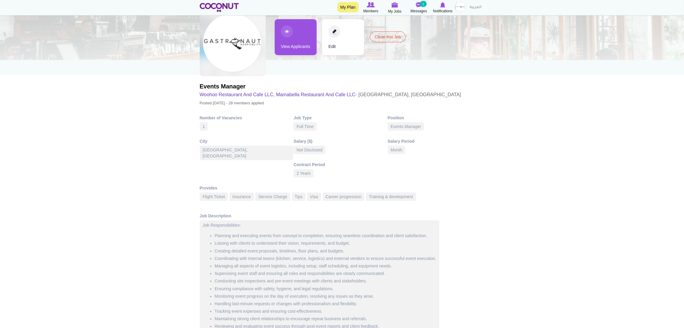
click at [460, 8] on img at bounding box center [460, 7] width 11 height 11
click at [438, 39] on link "My Jobs" at bounding box center [444, 40] width 47 height 8
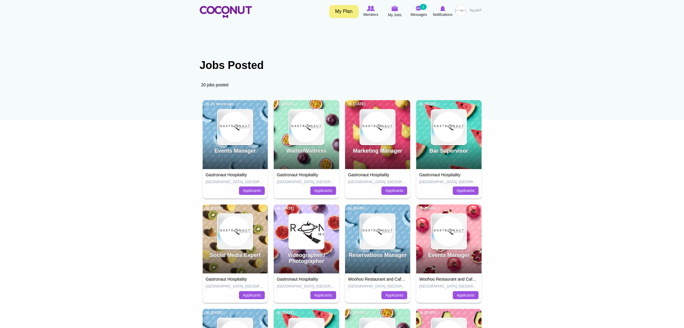
click at [336, 128] on div "Waiter/Waitress 2 days ago" at bounding box center [306, 134] width 65 height 69
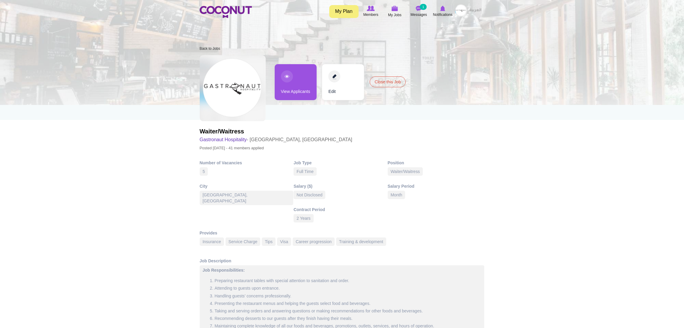
click at [307, 85] on link "View Applicants" at bounding box center [296, 82] width 42 height 36
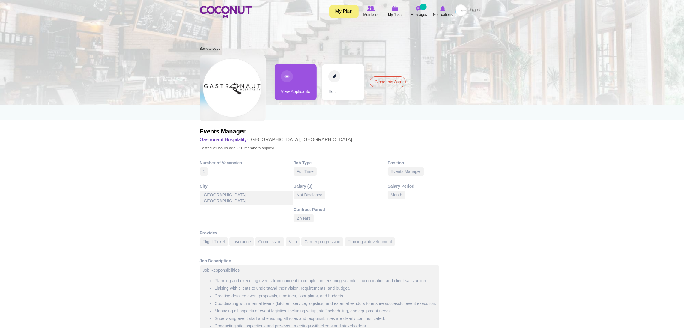
click at [291, 81] on link "View Applicants" at bounding box center [296, 82] width 42 height 36
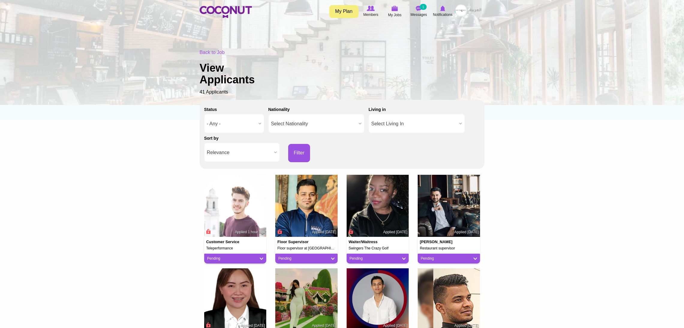
click at [248, 154] on span "Relevance" at bounding box center [239, 152] width 65 height 19
click at [222, 169] on li "Apply Date" at bounding box center [242, 173] width 73 height 8
click at [293, 153] on button "Filter" at bounding box center [299, 153] width 22 height 18
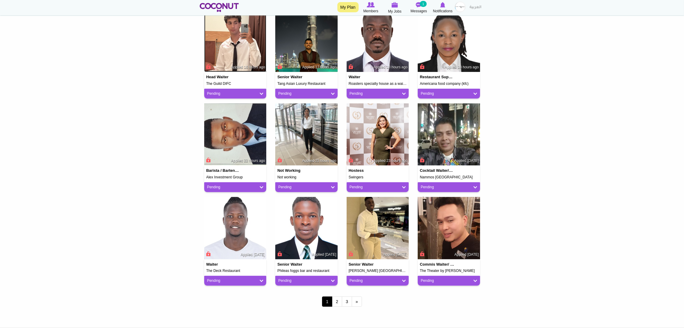
scroll to position [350, 0]
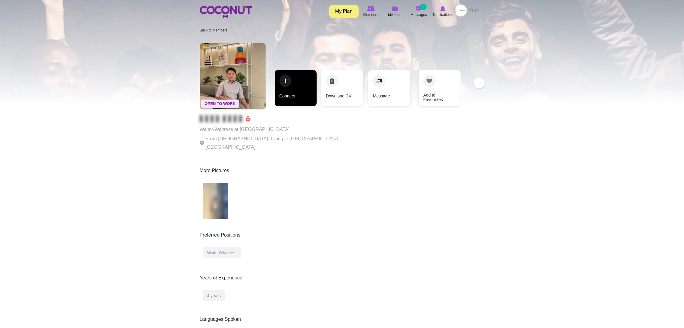
click at [288, 89] on link "Connect" at bounding box center [296, 88] width 42 height 36
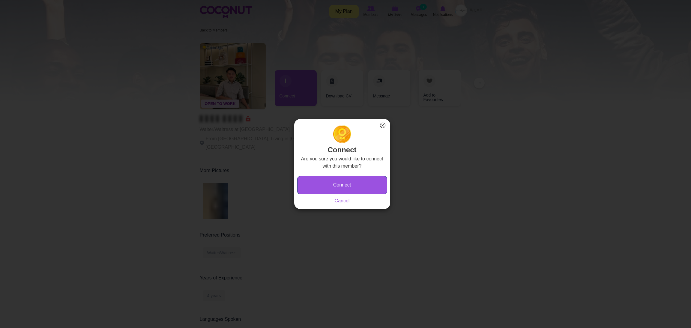
click at [315, 182] on button "Connect" at bounding box center [342, 185] width 90 height 18
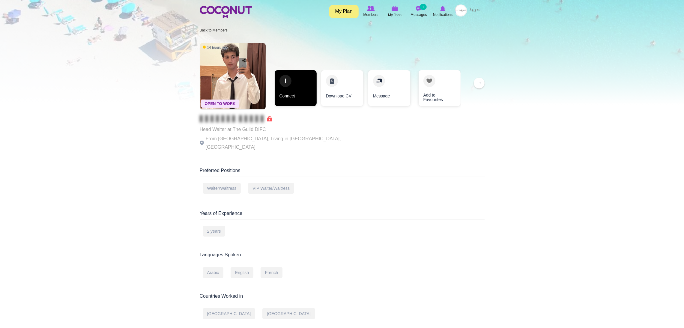
click at [287, 80] on link "Connect" at bounding box center [296, 88] width 42 height 36
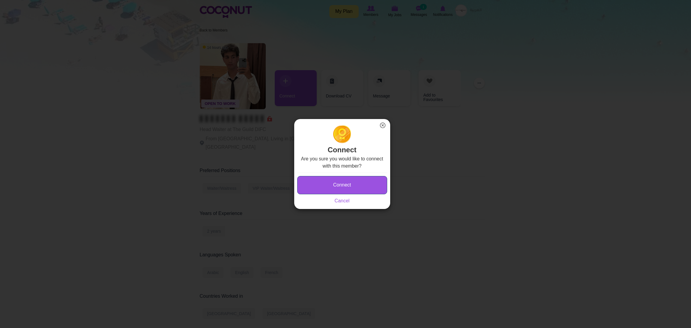
click at [306, 186] on button "Connect" at bounding box center [342, 185] width 90 height 18
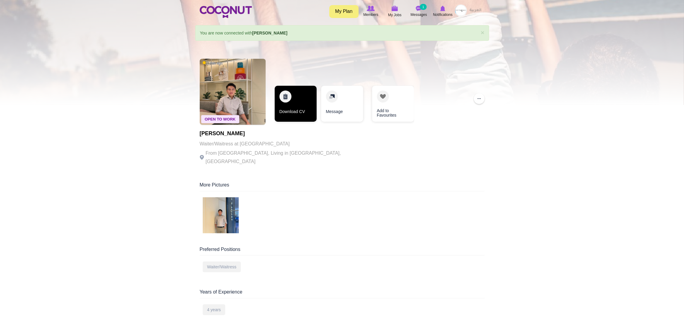
click at [288, 103] on link "Download CV" at bounding box center [296, 104] width 42 height 36
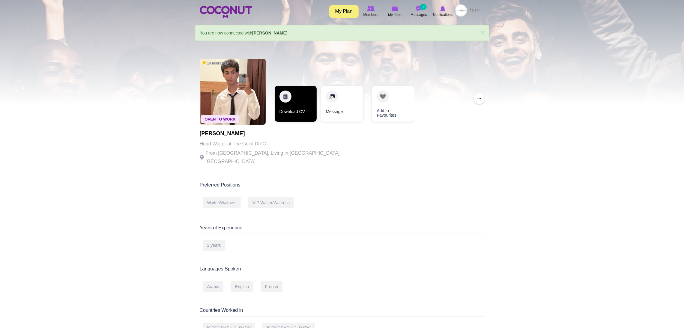
click at [276, 101] on link "Download CV" at bounding box center [296, 104] width 42 height 36
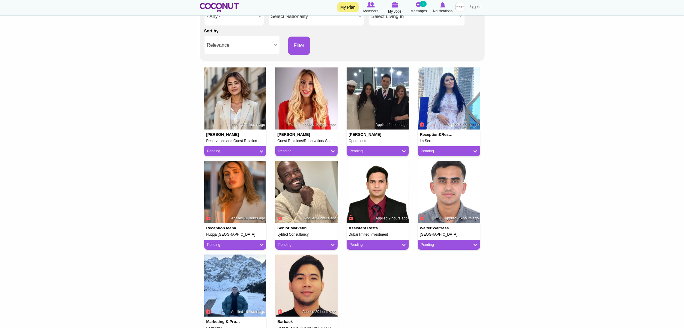
scroll to position [111, 0]
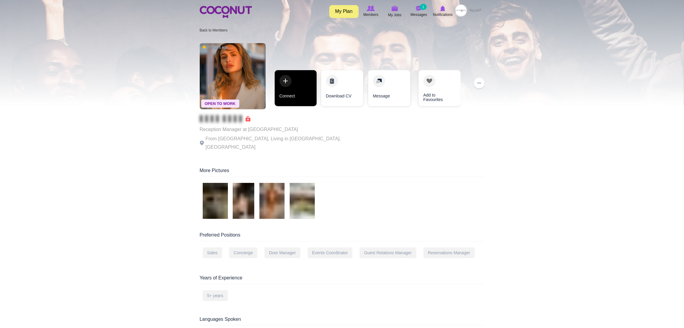
click at [278, 94] on link "Connect" at bounding box center [296, 88] width 42 height 36
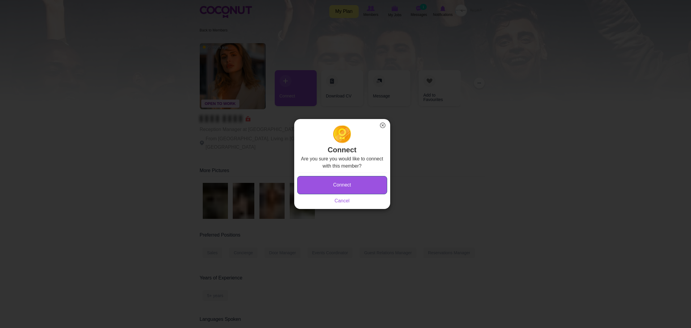
click at [315, 183] on button "Connect" at bounding box center [342, 185] width 90 height 18
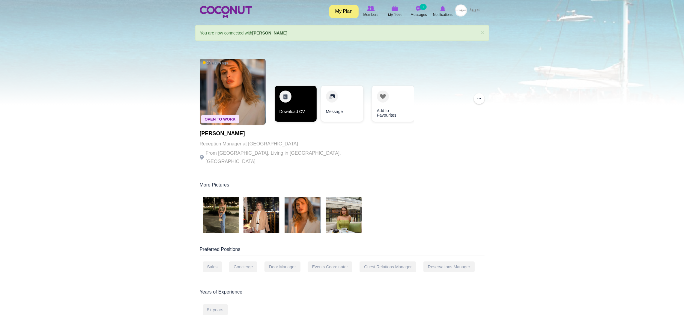
click at [296, 105] on link "Download CV" at bounding box center [296, 104] width 42 height 36
